Goal: Task Accomplishment & Management: Use online tool/utility

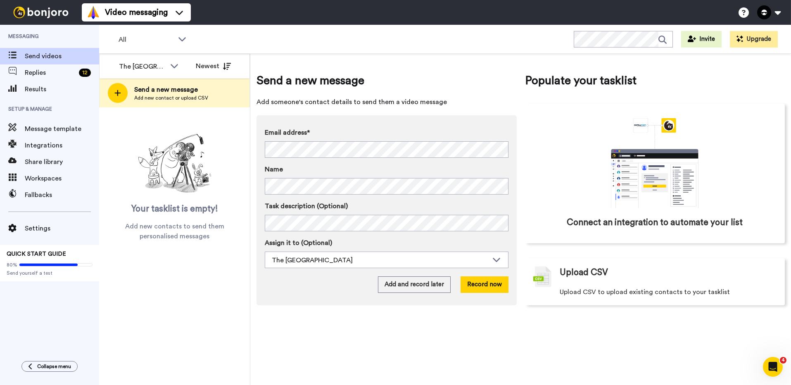
click at [152, 91] on span "Send a new message" at bounding box center [171, 90] width 74 height 10
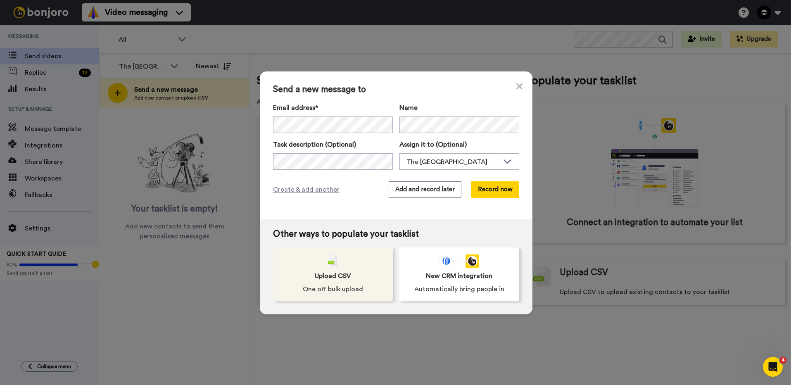
click at [320, 272] on span "Upload CSV" at bounding box center [333, 276] width 36 height 10
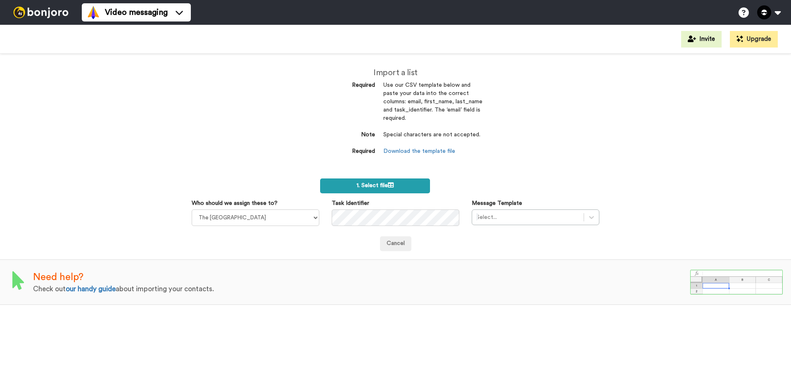
click at [377, 187] on span "1. Select file" at bounding box center [375, 186] width 37 height 6
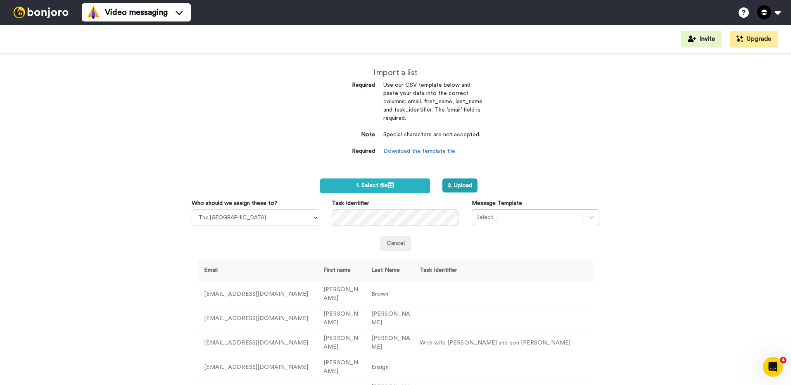
click at [492, 226] on div "Cancel" at bounding box center [396, 238] width 421 height 25
click at [490, 218] on div at bounding box center [528, 217] width 103 height 10
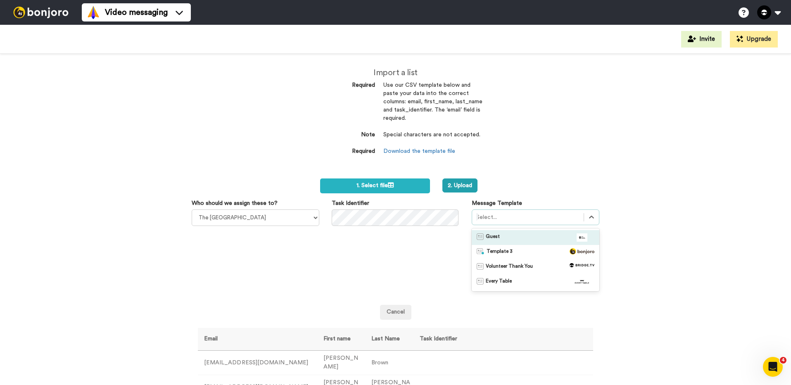
click at [493, 239] on span "Guest" at bounding box center [493, 238] width 14 height 8
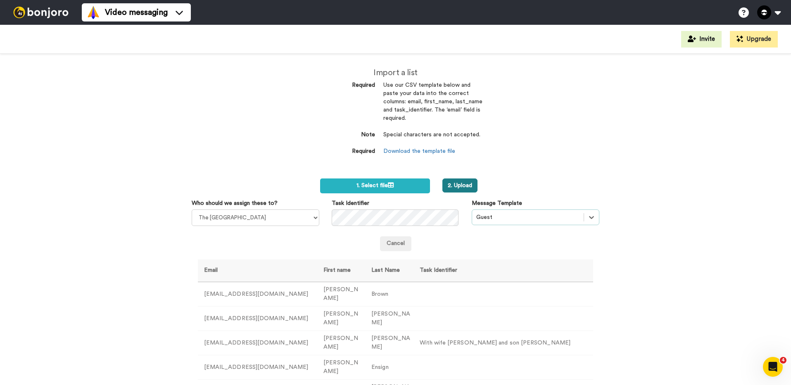
click at [460, 183] on button "2. Upload" at bounding box center [460, 186] width 35 height 14
